Goal: Task Accomplishment & Management: Use online tool/utility

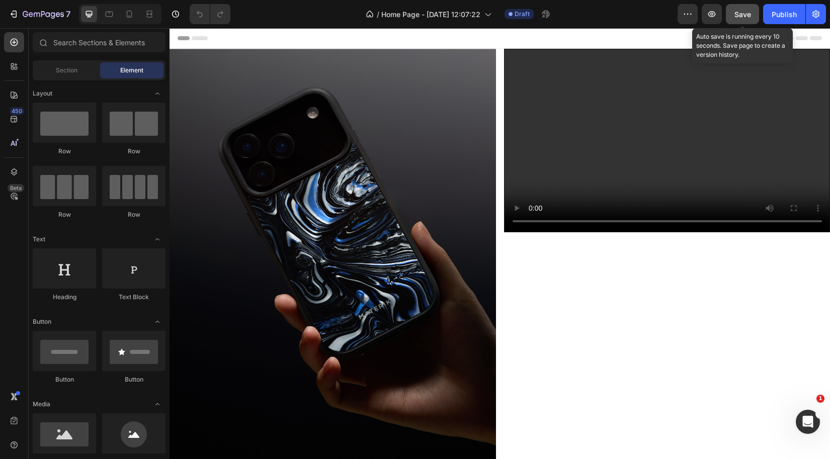
click at [748, 18] on span "Save" at bounding box center [742, 14] width 17 height 9
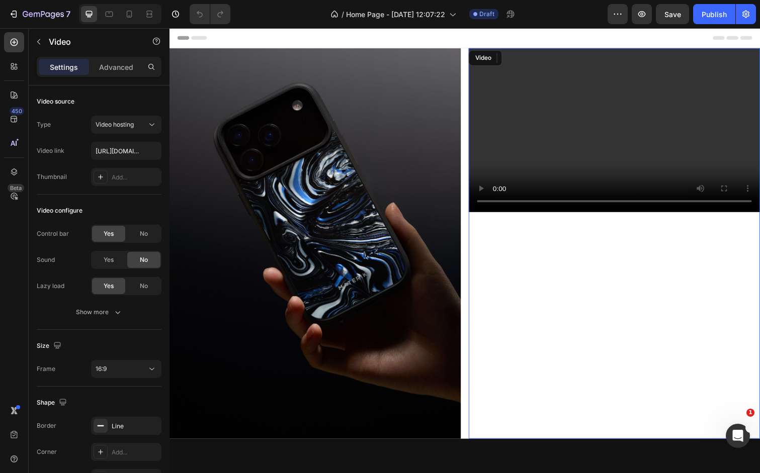
click at [523, 178] on video at bounding box center [624, 132] width 297 height 167
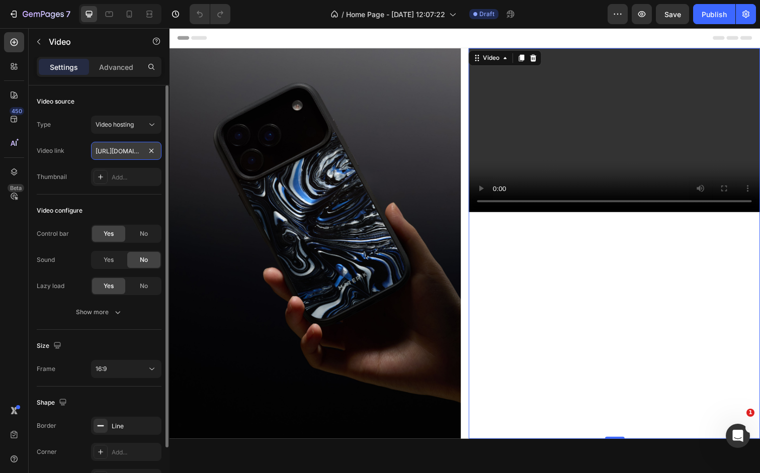
click at [123, 150] on input "https://cdn.shopify.com/videos/c/o/v/2cd3deb506b54b009063f7270ab5cf2e.mp4" at bounding box center [126, 151] width 70 height 18
paste input "632afb05beac403386eee7c8f754ed6f"
type input "https://cdn.shopify.com/videos/c/o/v/632afb05beac403386eee7c8f754ed6f.mp4"
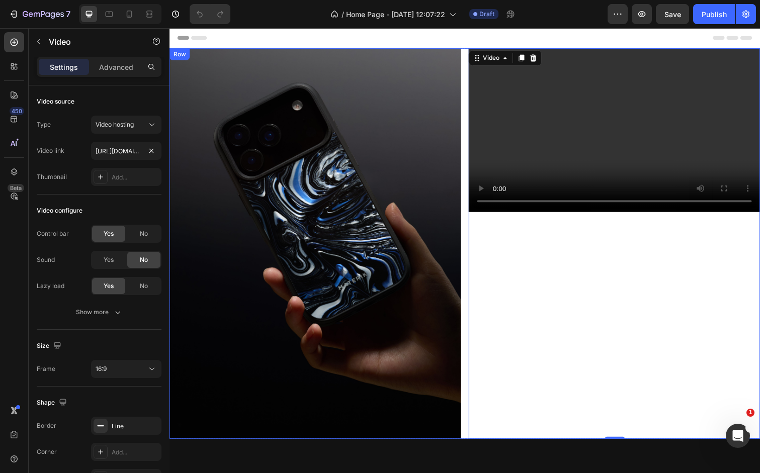
click at [536, 250] on div "Video 0" at bounding box center [624, 248] width 298 height 399
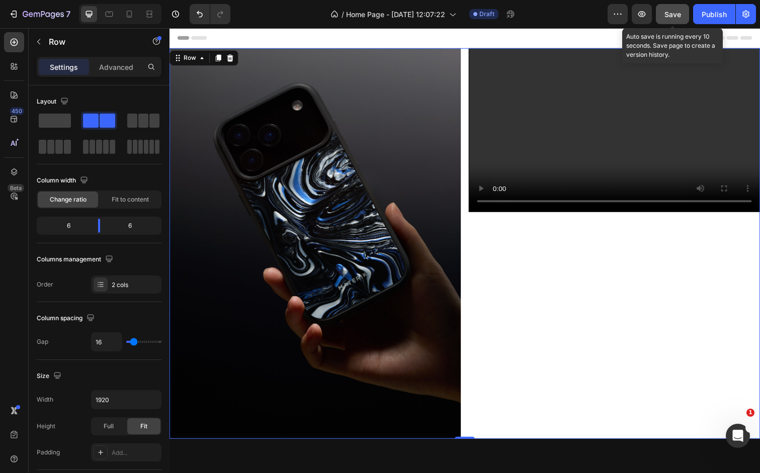
click at [668, 19] on div "Save" at bounding box center [672, 14] width 17 height 11
click at [638, 14] on icon "button" at bounding box center [642, 14] width 10 height 10
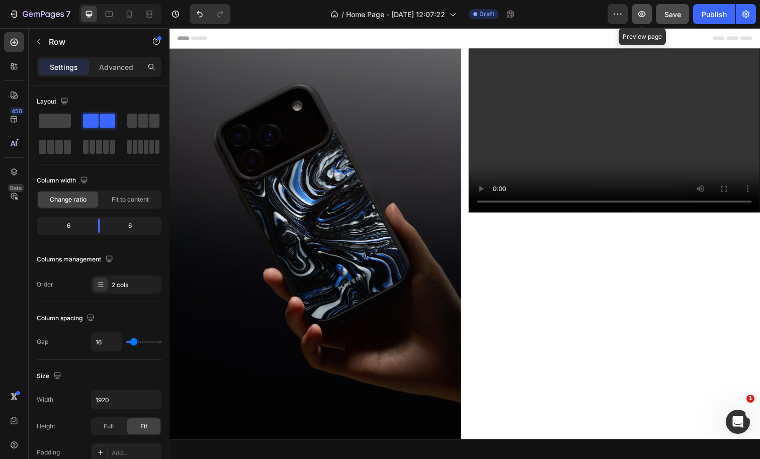
click at [645, 16] on icon "button" at bounding box center [642, 14] width 10 height 10
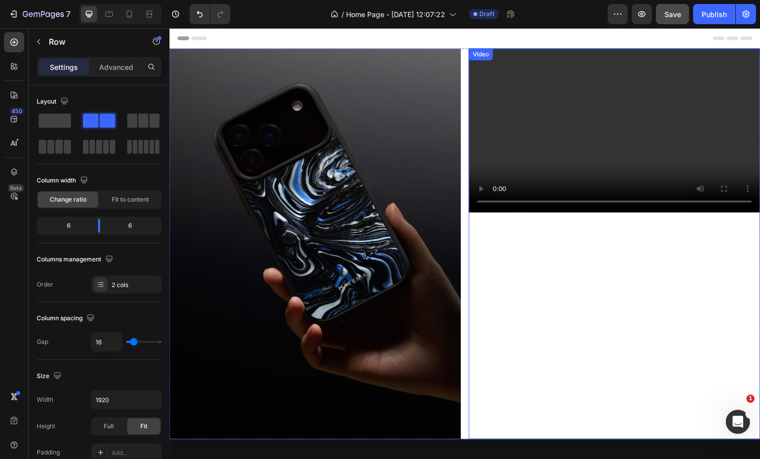
click at [486, 58] on div "Video" at bounding box center [487, 54] width 21 height 9
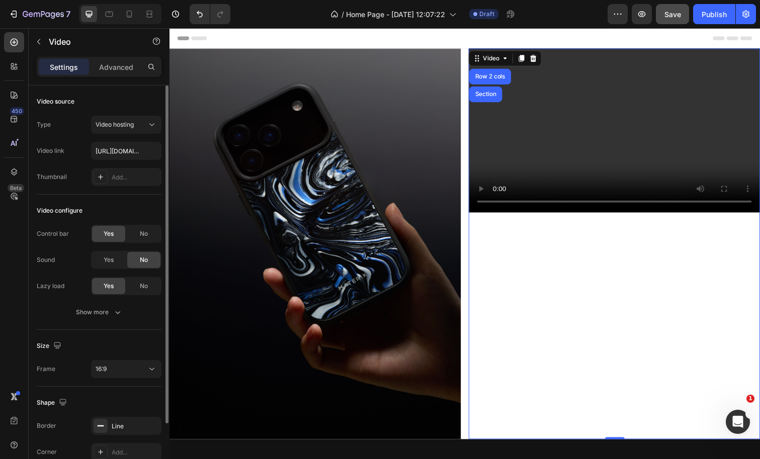
scroll to position [20, 0]
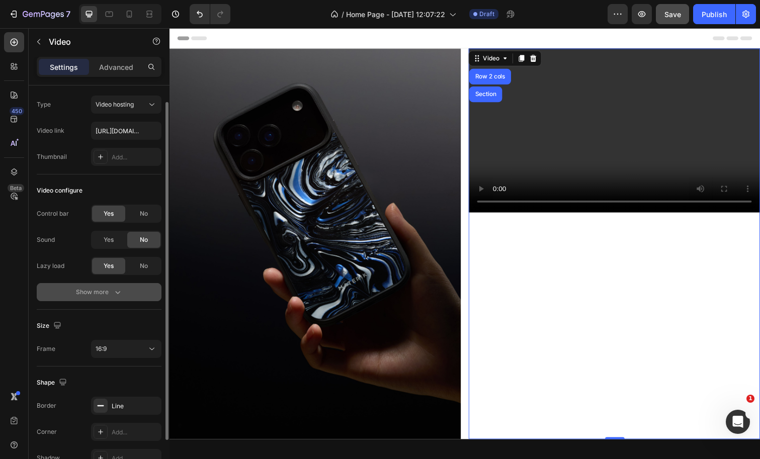
click at [97, 295] on div "Show more" at bounding box center [99, 292] width 47 height 10
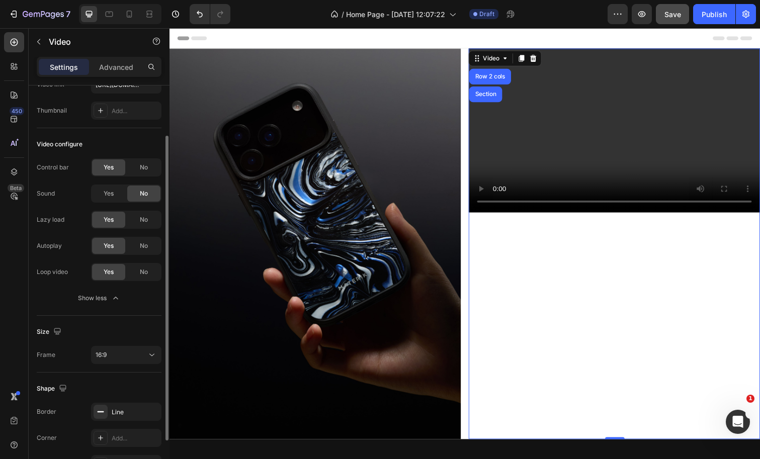
scroll to position [75, 0]
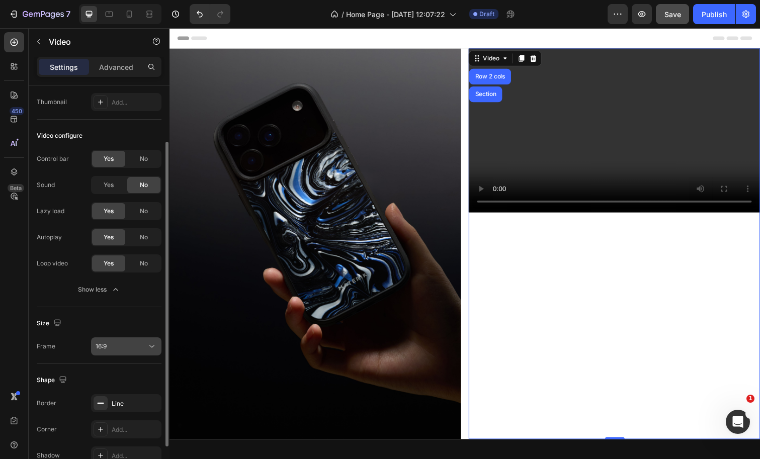
click at [125, 344] on div "16:9" at bounding box center [121, 346] width 51 height 9
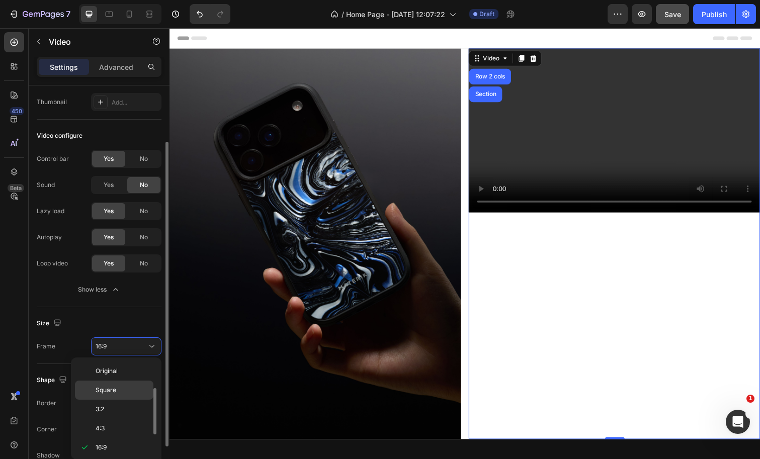
scroll to position [18, 0]
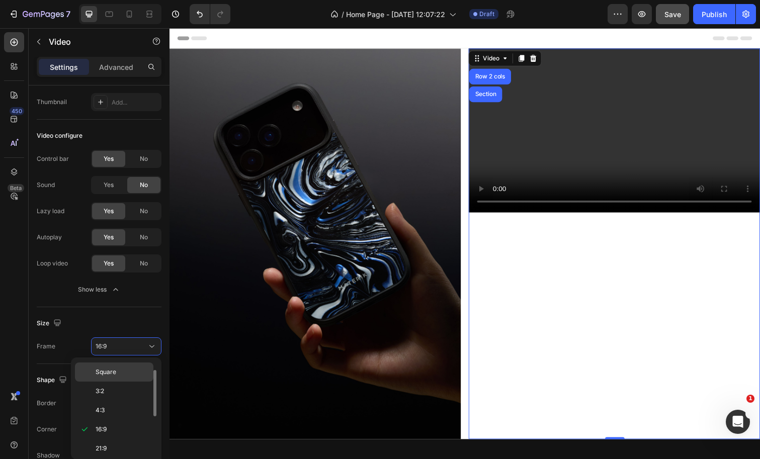
click at [121, 369] on p "Square" at bounding box center [122, 372] width 53 height 9
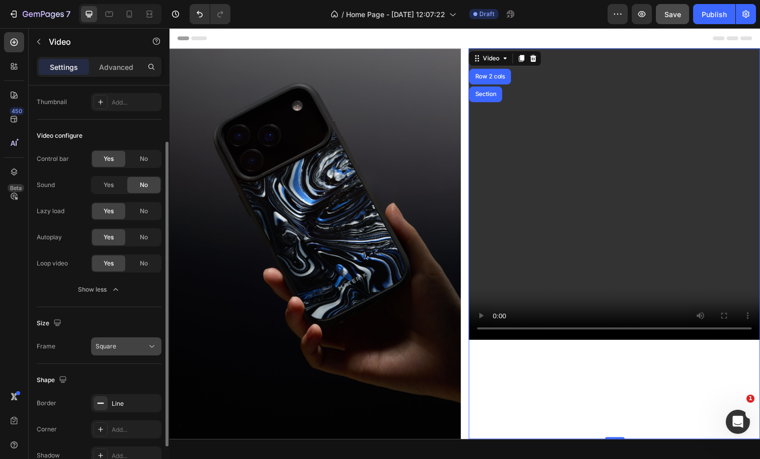
click at [121, 352] on button "Square" at bounding box center [126, 346] width 70 height 18
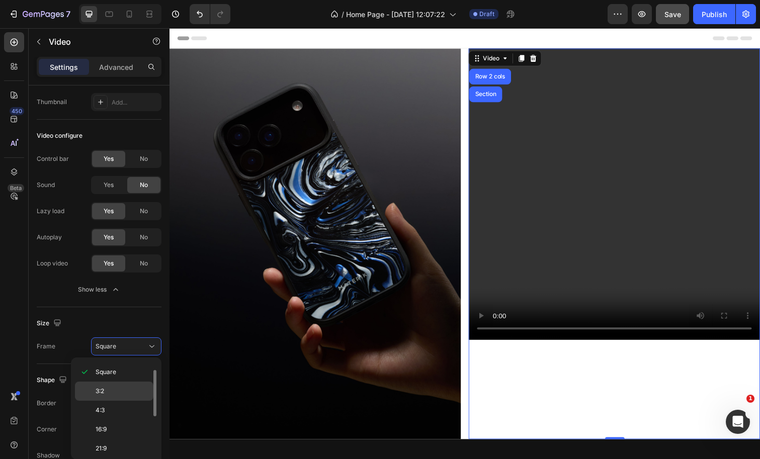
click at [122, 388] on p "3:2" at bounding box center [122, 391] width 53 height 9
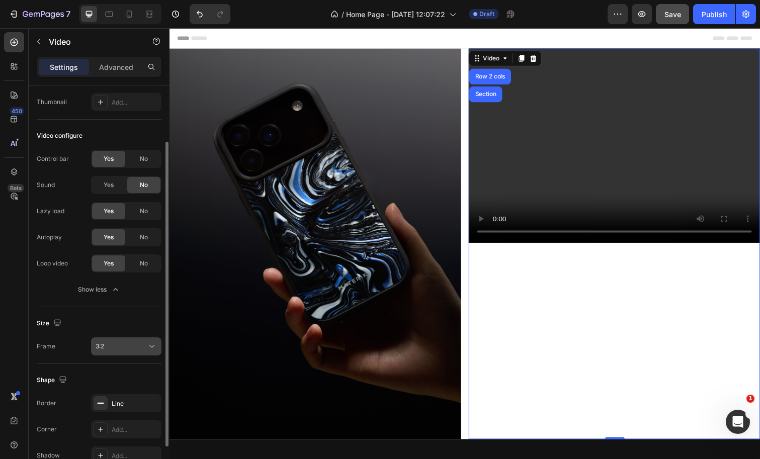
click at [123, 354] on button "3:2" at bounding box center [126, 346] width 70 height 18
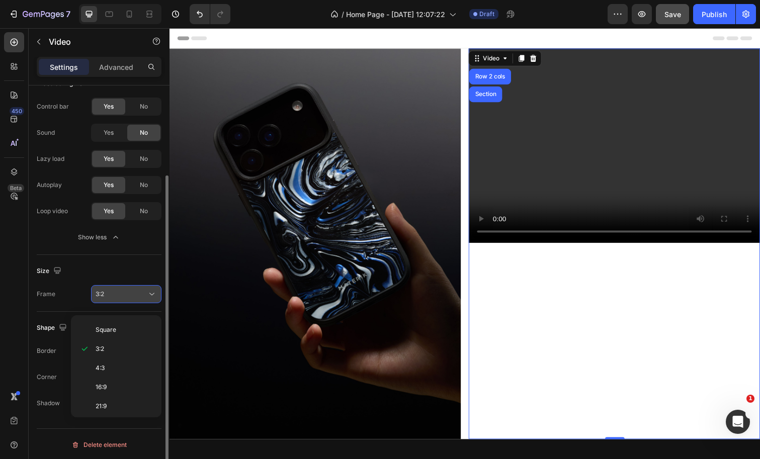
scroll to position [129, 0]
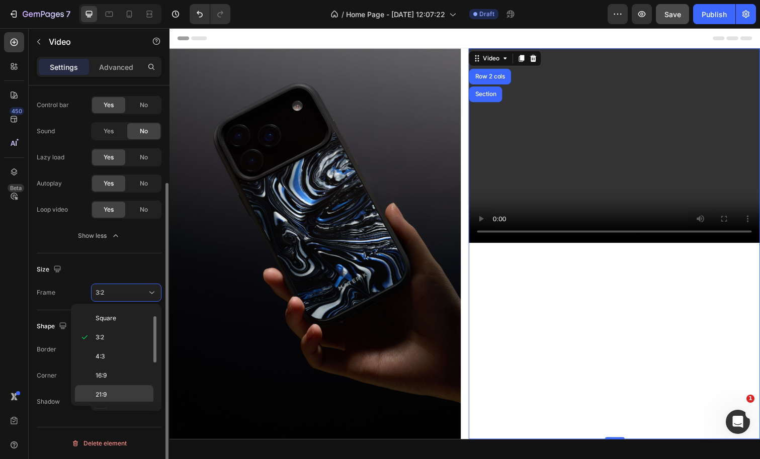
click at [111, 396] on p "21:9" at bounding box center [122, 394] width 53 height 9
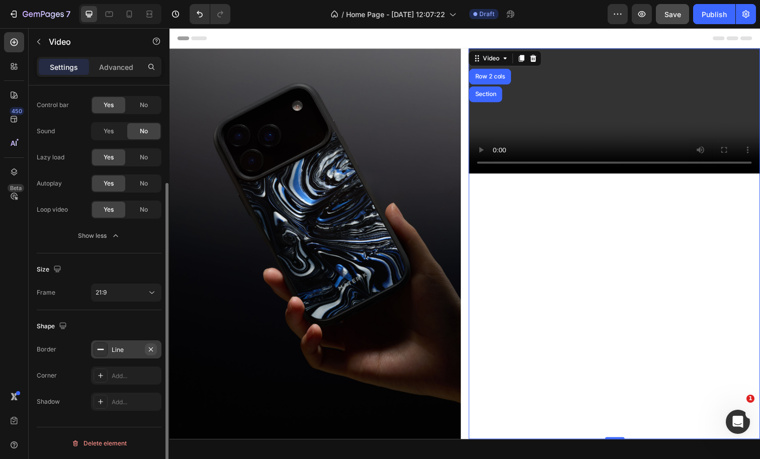
click at [149, 350] on icon "button" at bounding box center [151, 349] width 8 height 8
click at [120, 296] on div "21:9" at bounding box center [121, 292] width 51 height 9
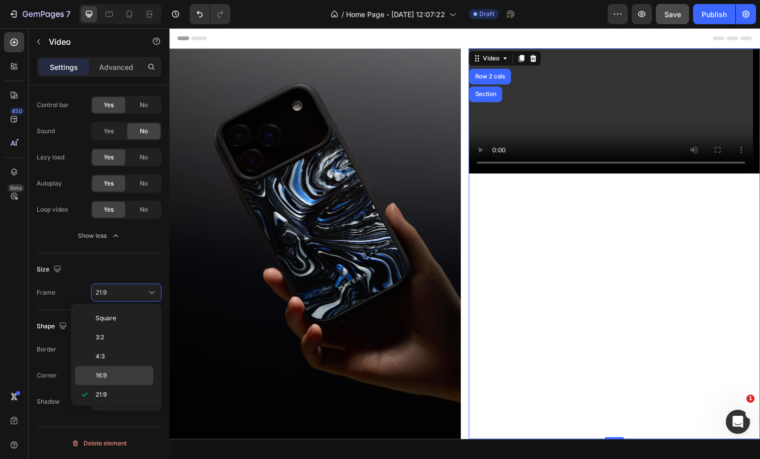
click at [122, 375] on p "16:9" at bounding box center [122, 375] width 53 height 9
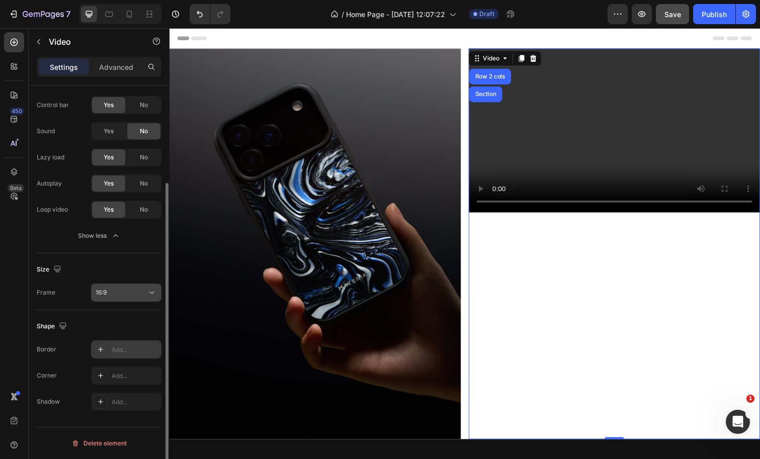
click at [132, 296] on div "16:9" at bounding box center [121, 292] width 51 height 9
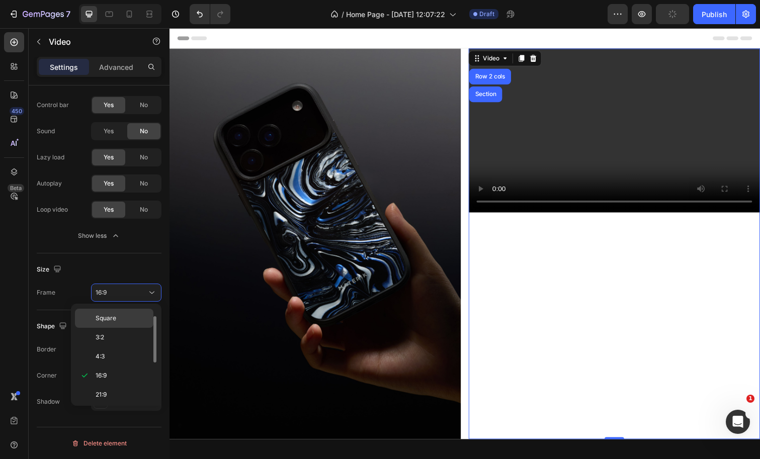
click at [114, 318] on span "Square" at bounding box center [106, 318] width 21 height 9
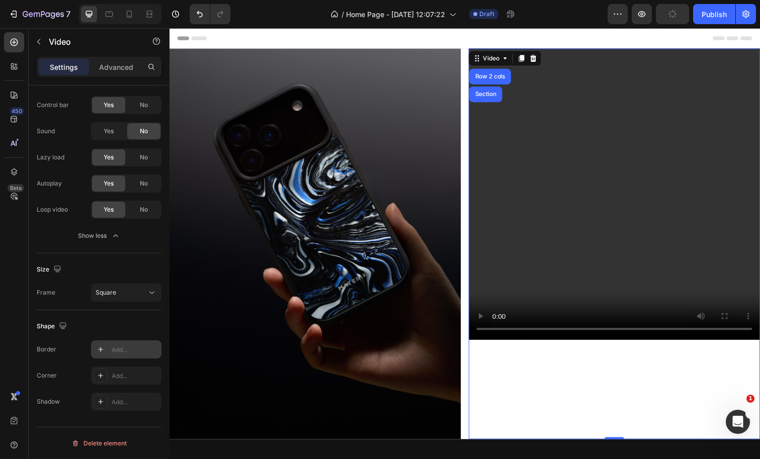
click at [575, 264] on video at bounding box center [624, 198] width 298 height 298
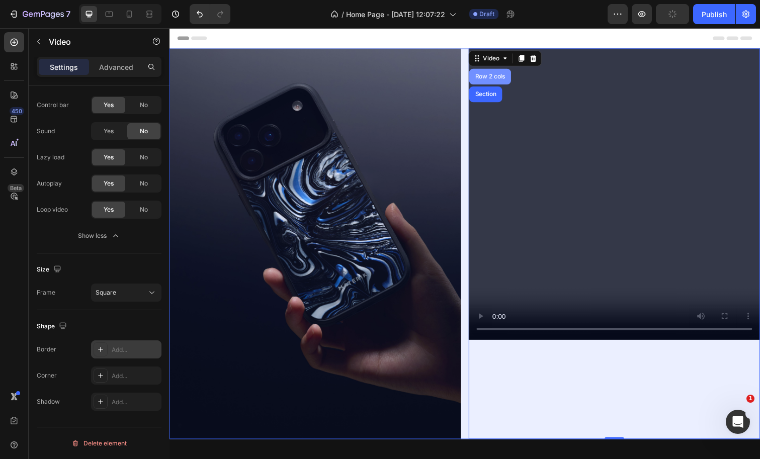
click at [489, 78] on div "Row 2 cols" at bounding box center [497, 77] width 35 height 6
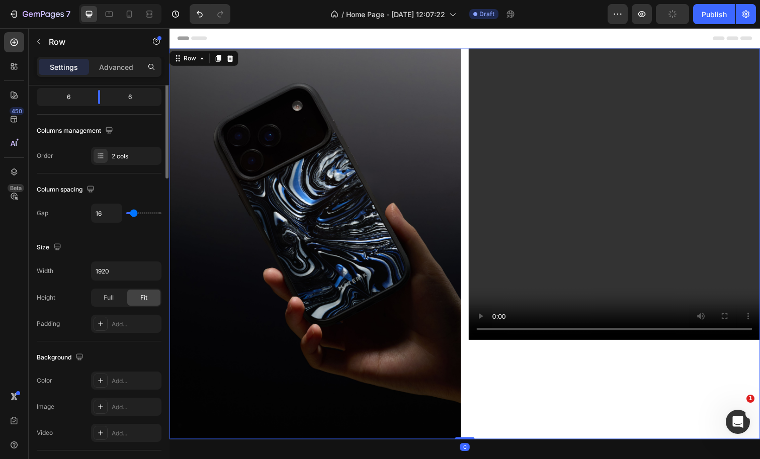
scroll to position [0, 0]
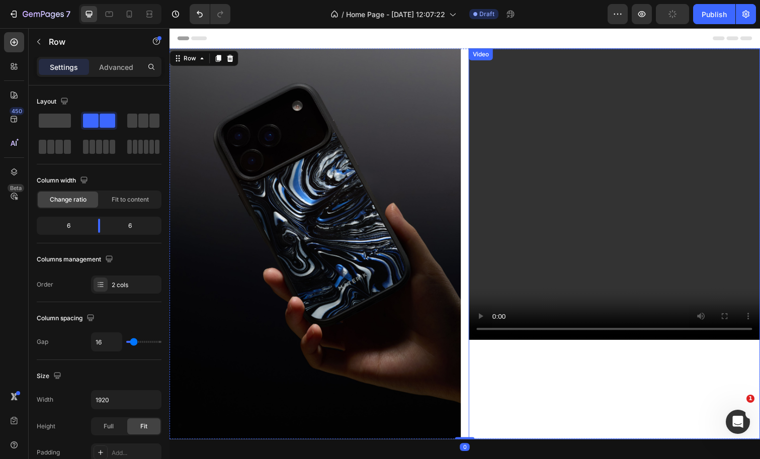
click at [497, 74] on video at bounding box center [624, 198] width 298 height 298
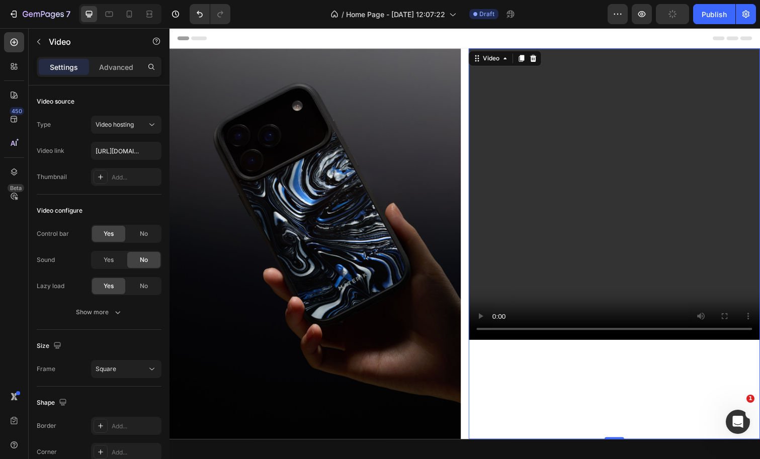
click at [524, 102] on video at bounding box center [624, 198] width 298 height 298
click at [120, 70] on p "Advanced" at bounding box center [116, 67] width 34 height 11
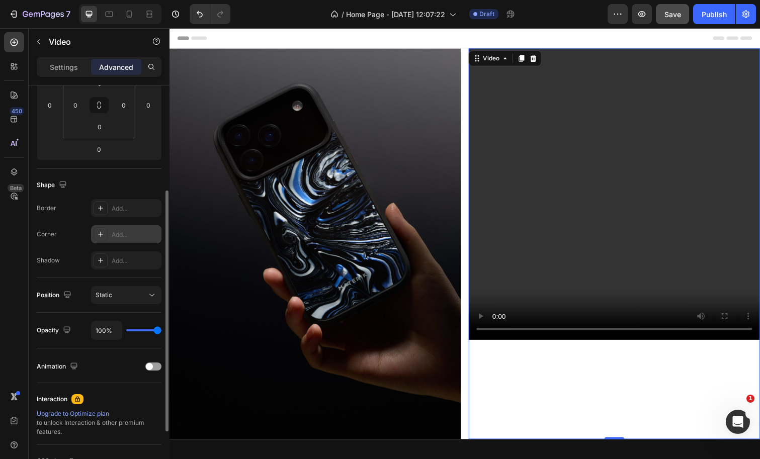
scroll to position [175, 0]
click at [115, 295] on div "Static" at bounding box center [121, 295] width 51 height 9
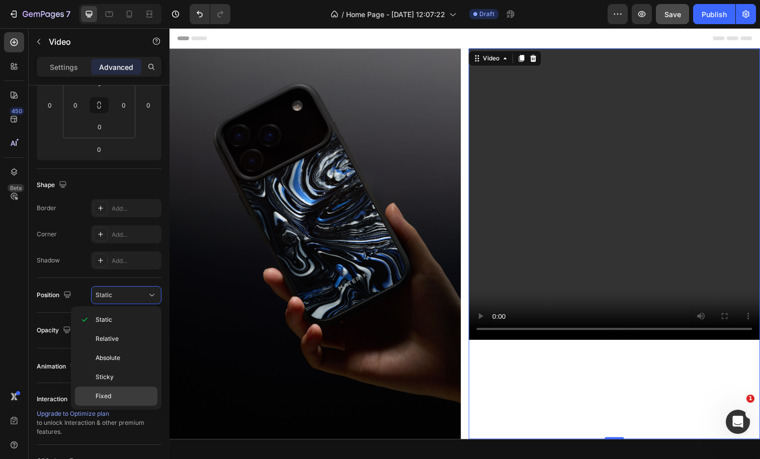
click at [117, 396] on p "Fixed" at bounding box center [124, 396] width 57 height 9
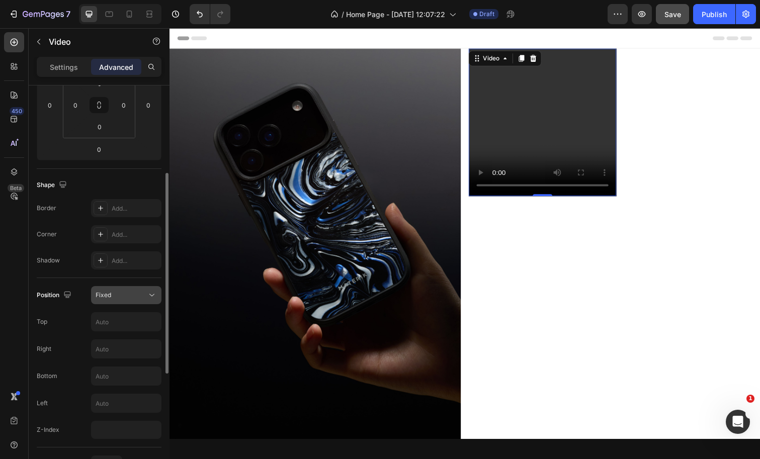
click at [121, 301] on button "Fixed" at bounding box center [126, 295] width 70 height 18
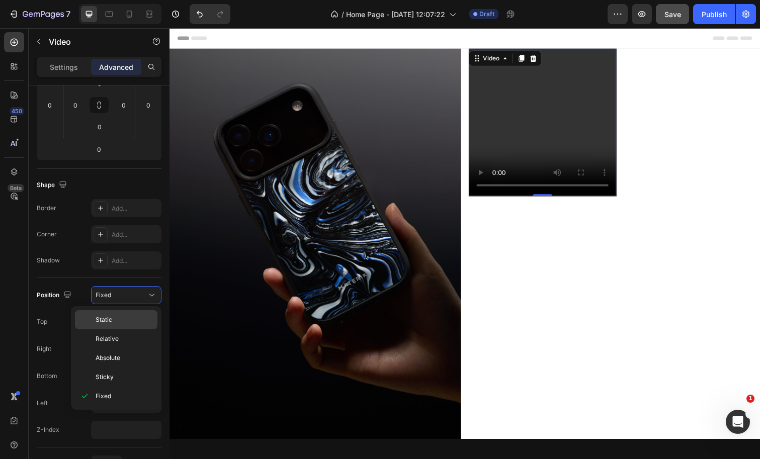
click at [118, 323] on p "Static" at bounding box center [124, 319] width 57 height 9
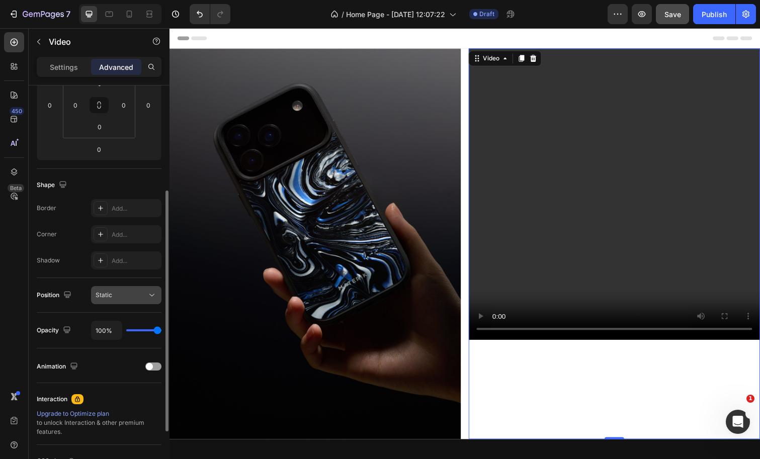
click at [124, 300] on div "Static" at bounding box center [126, 295] width 61 height 10
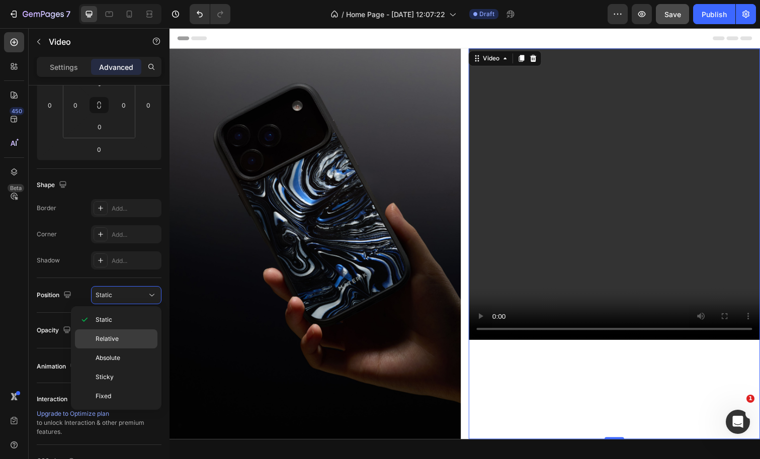
click at [118, 342] on p "Relative" at bounding box center [124, 338] width 57 height 9
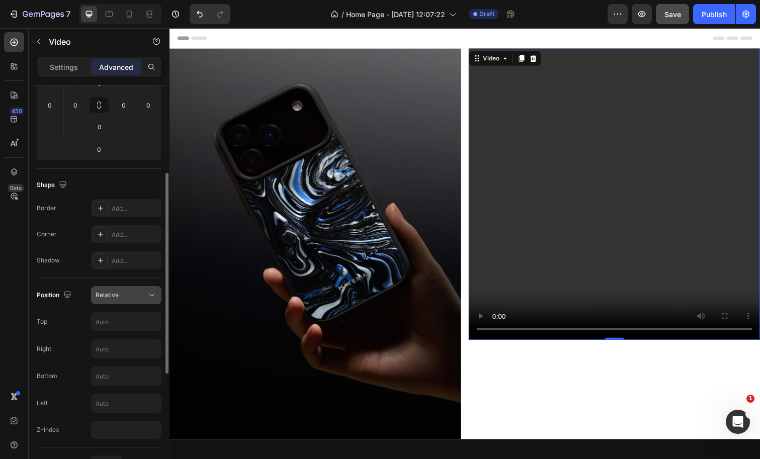
click at [121, 300] on button "Relative" at bounding box center [126, 295] width 70 height 18
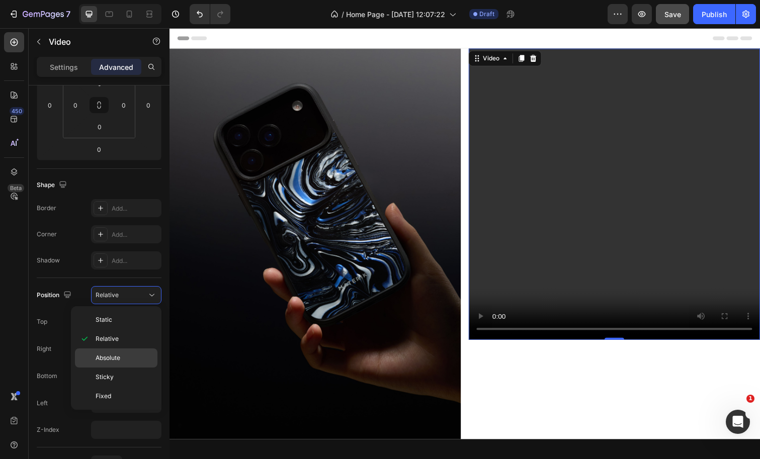
click at [120, 362] on span "Absolute" at bounding box center [108, 357] width 25 height 9
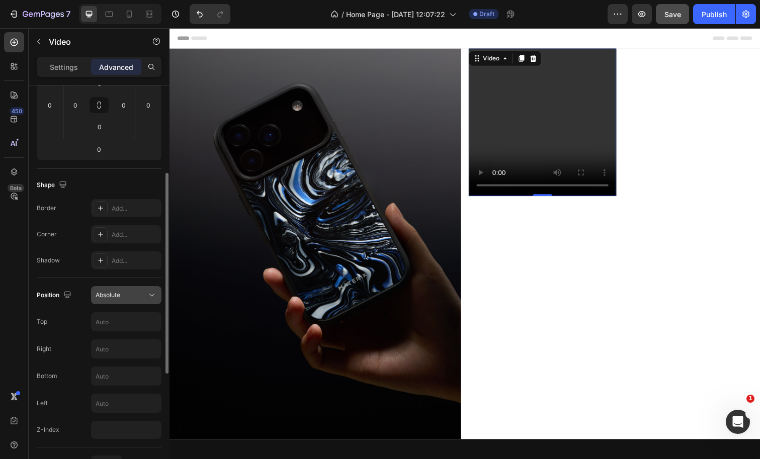
click at [120, 286] on button "Absolute" at bounding box center [126, 295] width 70 height 18
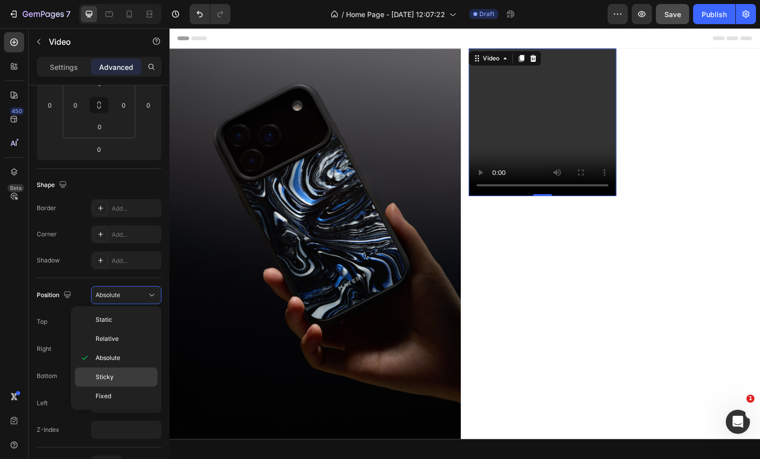
click at [115, 381] on p "Sticky" at bounding box center [124, 377] width 57 height 9
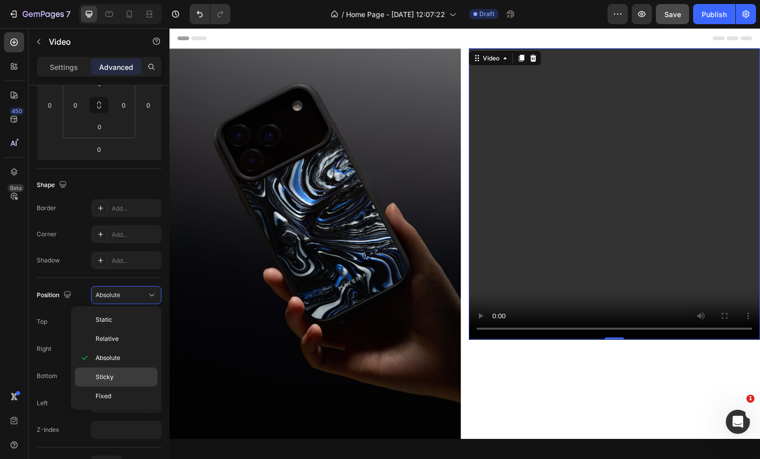
type input "0"
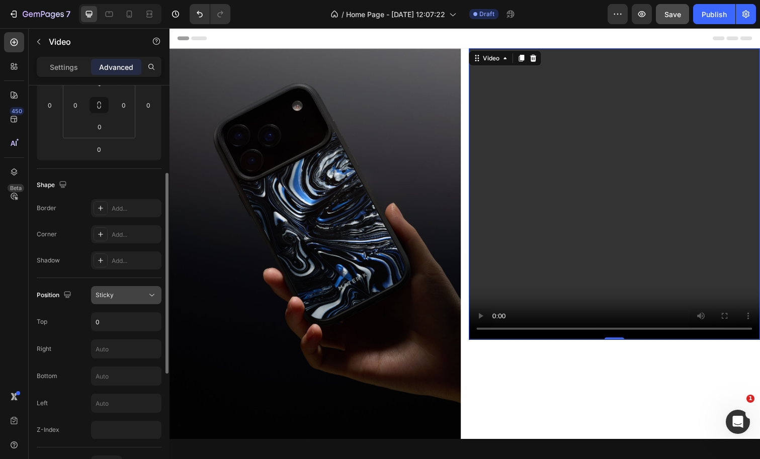
click at [120, 301] on button "Sticky" at bounding box center [126, 295] width 70 height 18
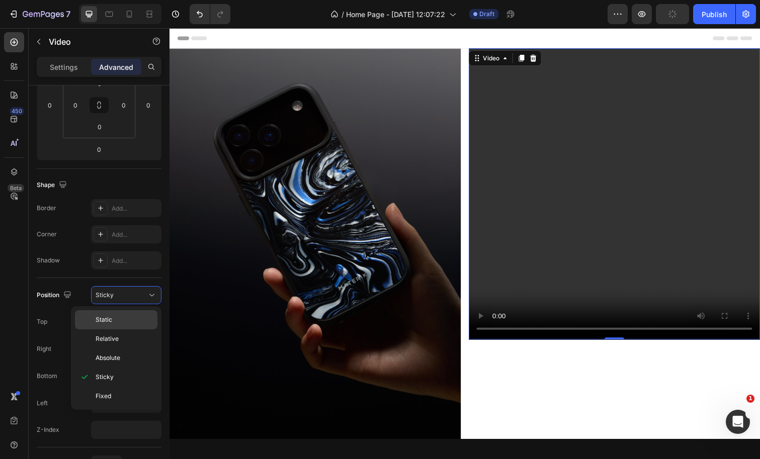
click at [120, 318] on p "Static" at bounding box center [124, 319] width 57 height 9
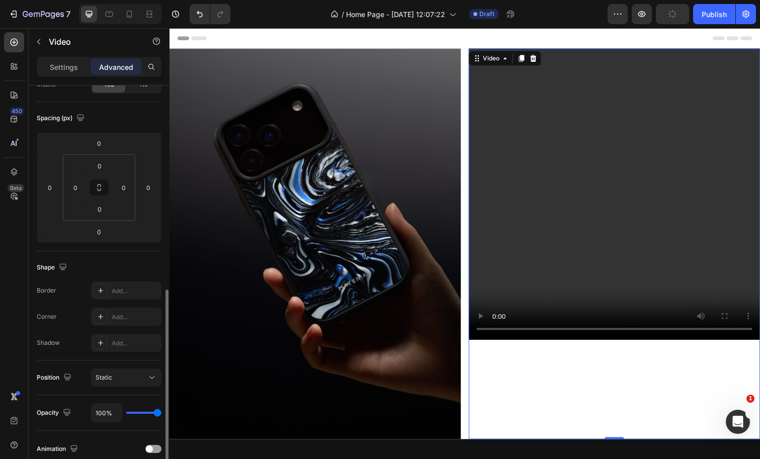
scroll to position [0, 0]
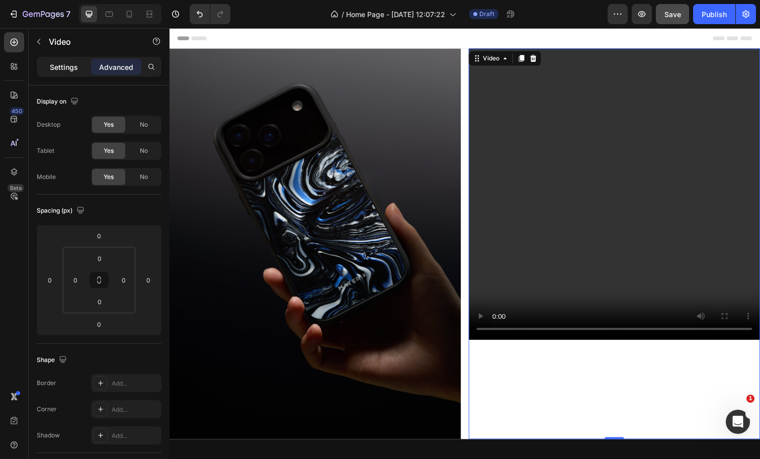
click at [78, 74] on div "Settings" at bounding box center [64, 67] width 50 height 16
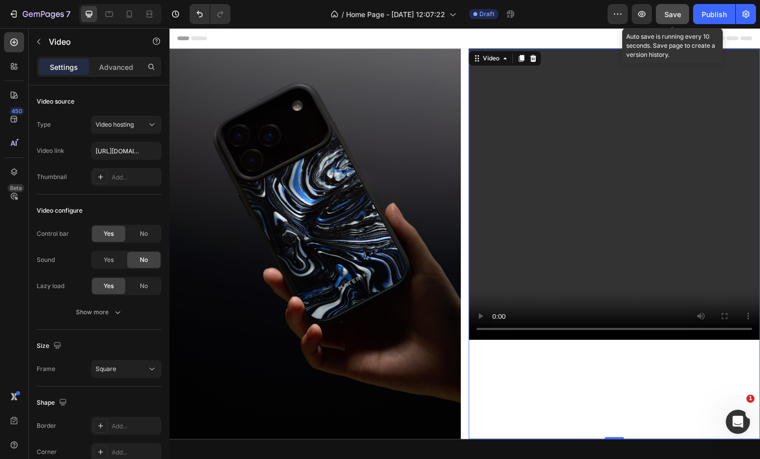
click at [670, 19] on div "Save" at bounding box center [672, 14] width 17 height 11
click at [503, 334] on video at bounding box center [624, 198] width 298 height 298
click at [503, 336] on video at bounding box center [624, 198] width 298 height 298
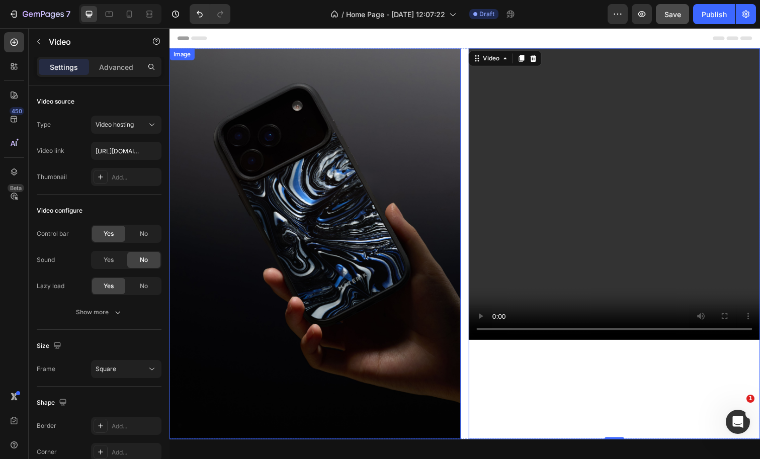
click at [449, 83] on img at bounding box center [318, 248] width 298 height 399
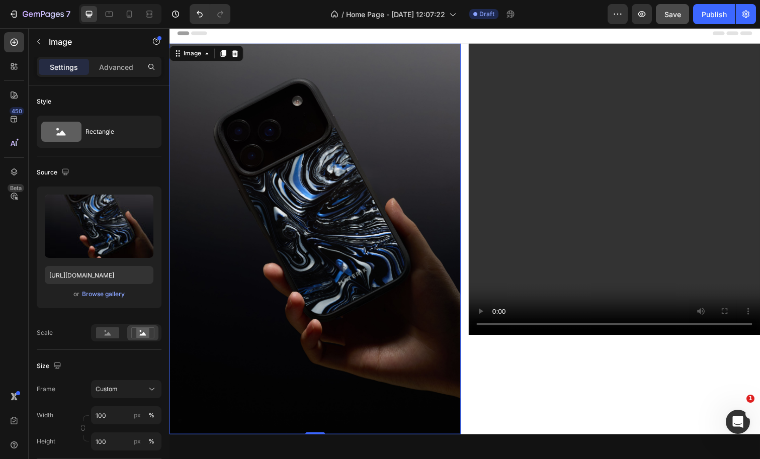
scroll to position [4, 0]
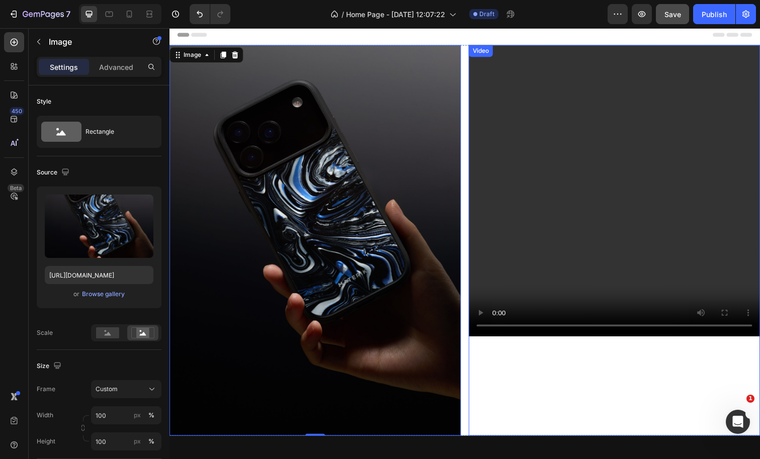
click at [488, 50] on div "Video" at bounding box center [487, 51] width 21 height 9
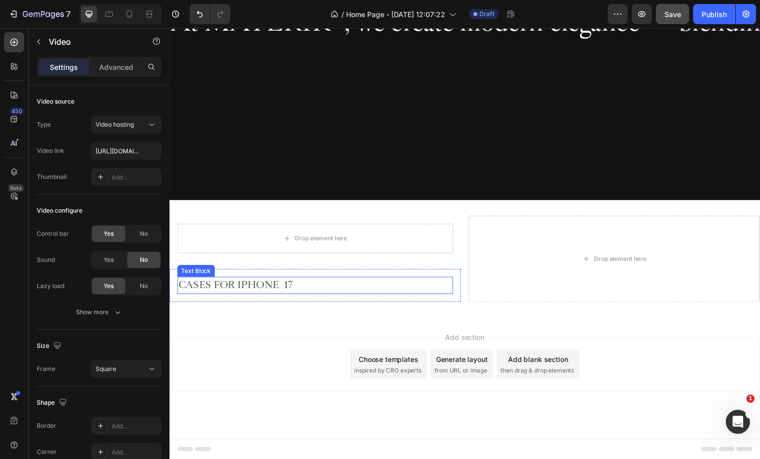
scroll to position [608, 0]
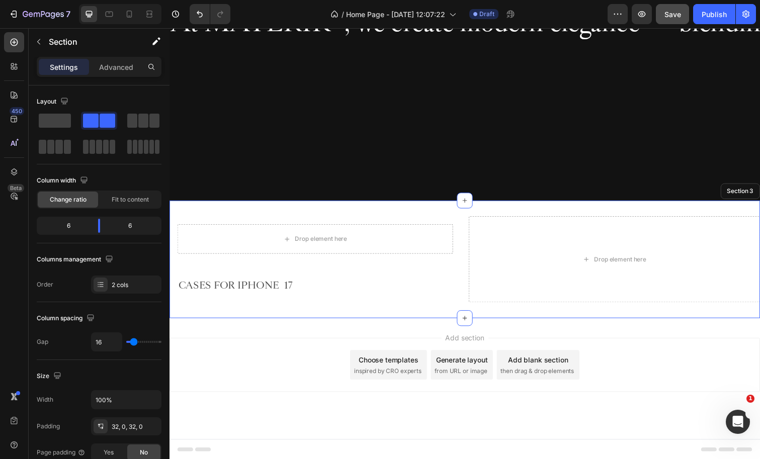
click at [346, 208] on div "Drop element here Row Row CASES FOR IPHONE 17 Text Block Row Drop element here …" at bounding box center [470, 264] width 603 height 120
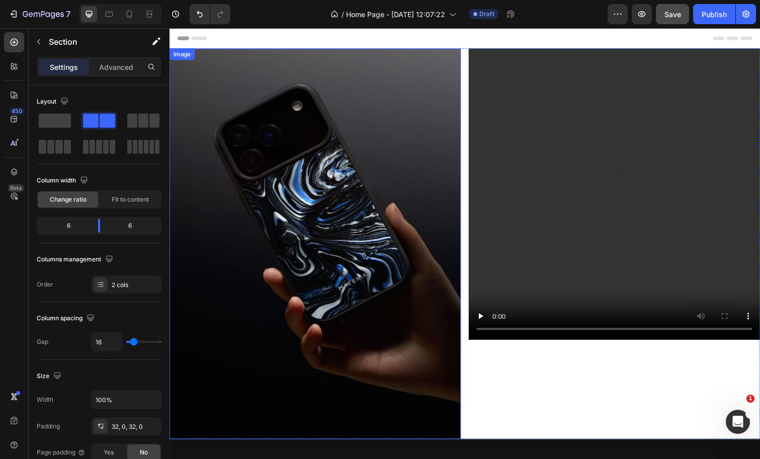
scroll to position [0, 0]
click at [594, 142] on video at bounding box center [624, 198] width 298 height 298
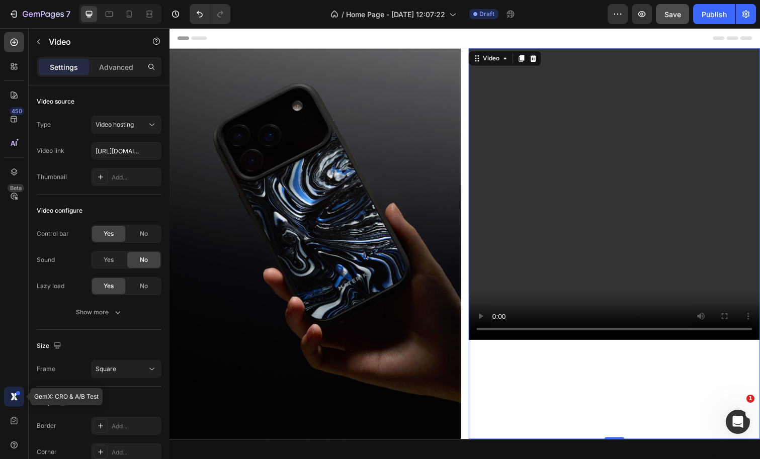
click at [15, 397] on icon at bounding box center [14, 397] width 10 height 10
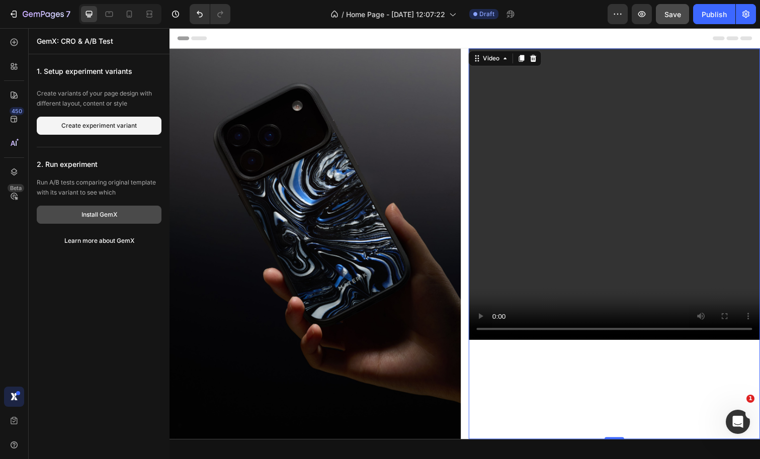
click at [75, 221] on button "Install GemX" at bounding box center [99, 215] width 125 height 18
click at [15, 422] on icon at bounding box center [14, 421] width 10 height 10
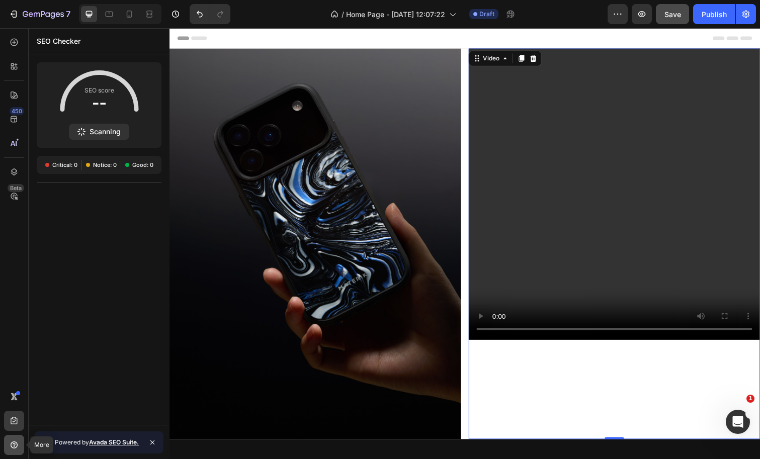
click at [15, 447] on icon at bounding box center [14, 447] width 1 height 1
click at [15, 197] on icon at bounding box center [17, 199] width 4 height 4
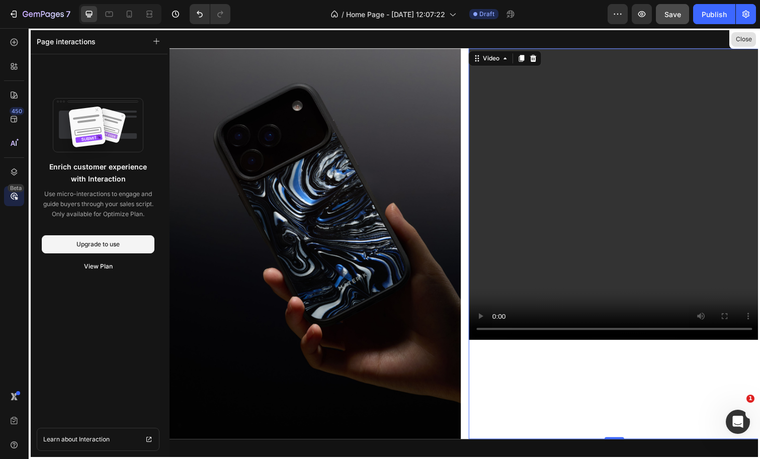
click at [746, 39] on button "Close" at bounding box center [743, 39] width 25 height 15
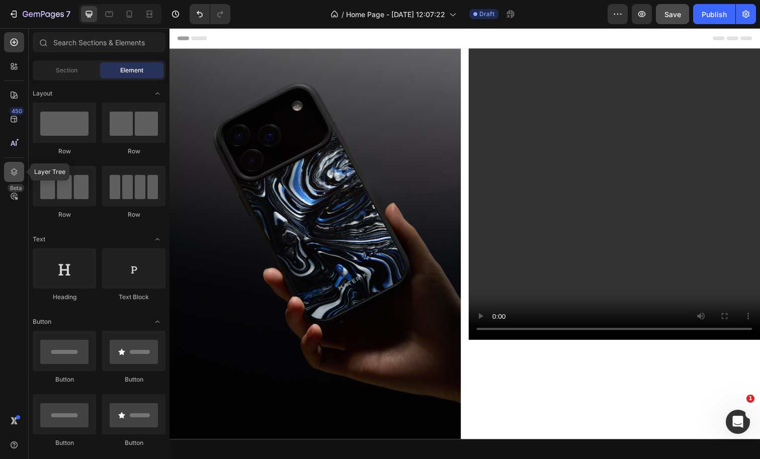
click at [15, 175] on icon at bounding box center [14, 172] width 10 height 10
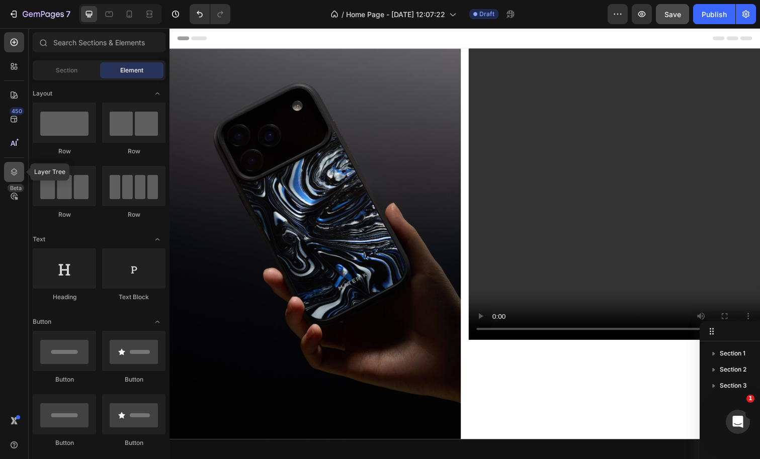
click at [11, 181] on div at bounding box center [14, 172] width 20 height 20
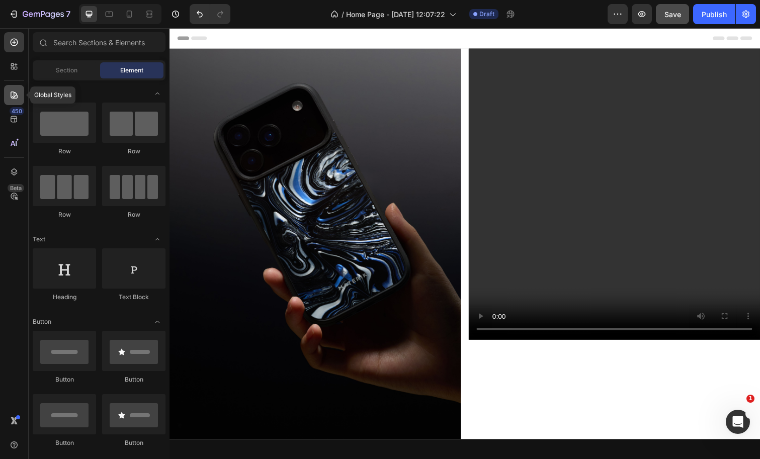
click at [15, 97] on icon at bounding box center [14, 95] width 7 height 7
